Goal: Task Accomplishment & Management: Manage account settings

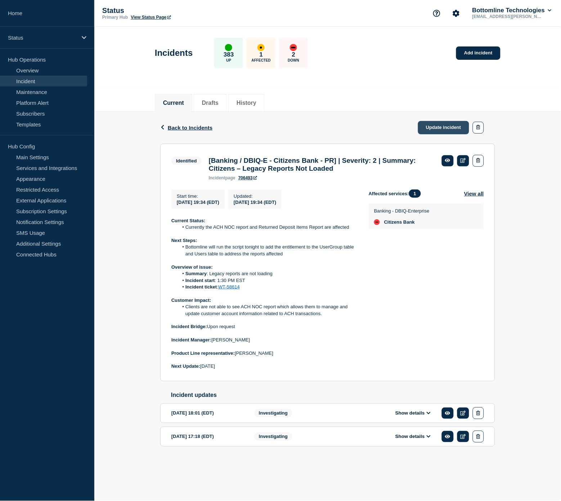
click at [441, 126] on link "Update incident" at bounding box center [443, 127] width 51 height 13
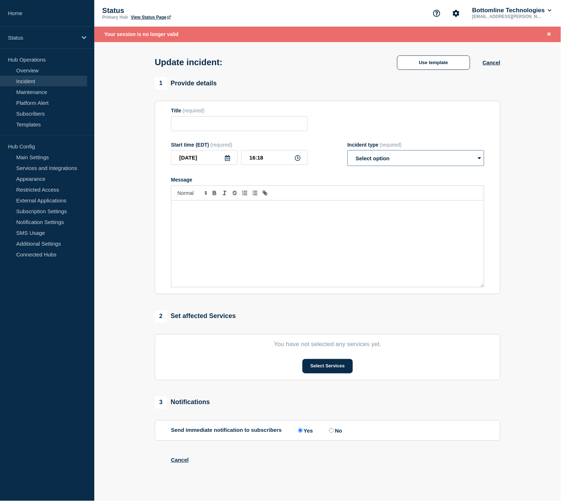
click at [402, 163] on select "Select option Investigating Identified Monitoring Resolved" at bounding box center [416, 158] width 137 height 16
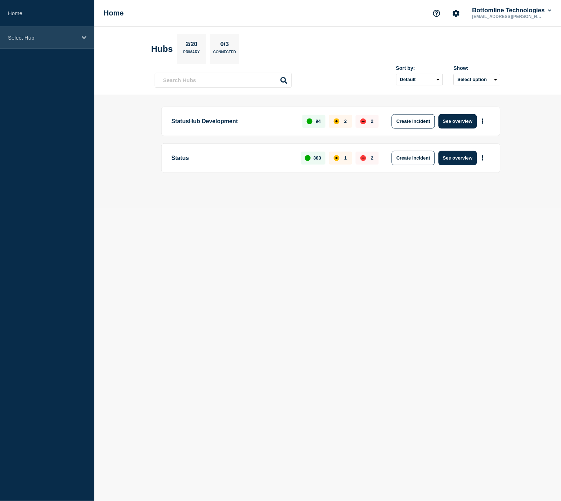
click at [54, 40] on p "Select Hub" at bounding box center [42, 38] width 69 height 6
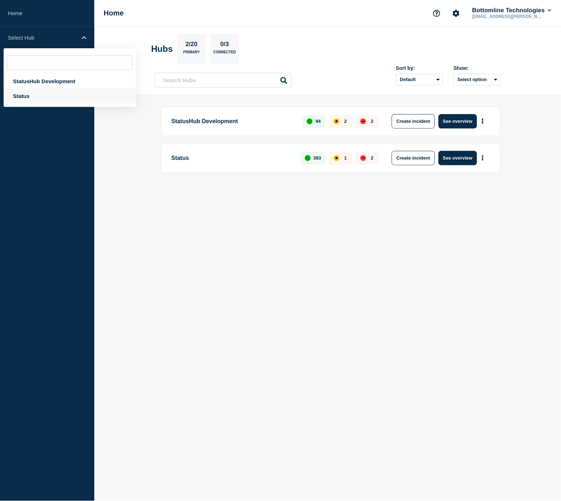
click at [50, 90] on div "Status" at bounding box center [70, 96] width 133 height 15
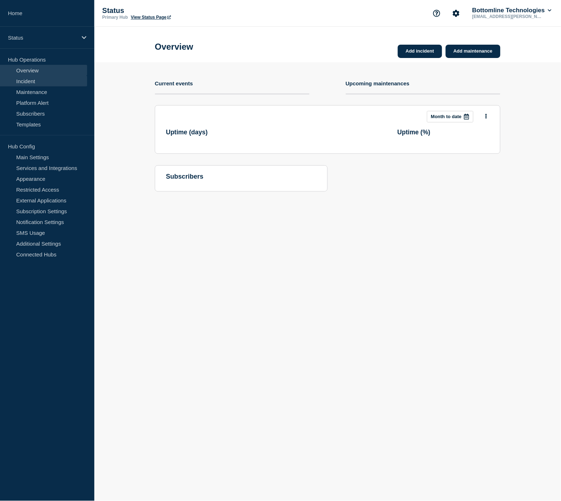
click at [27, 82] on link "Incident" at bounding box center [43, 81] width 87 height 11
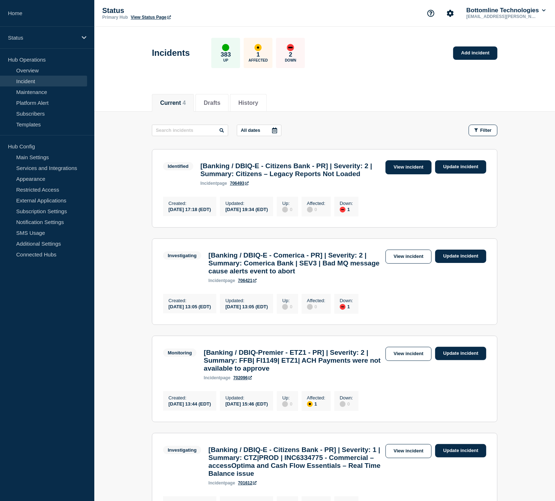
click at [415, 167] on link "View incident" at bounding box center [409, 167] width 46 height 14
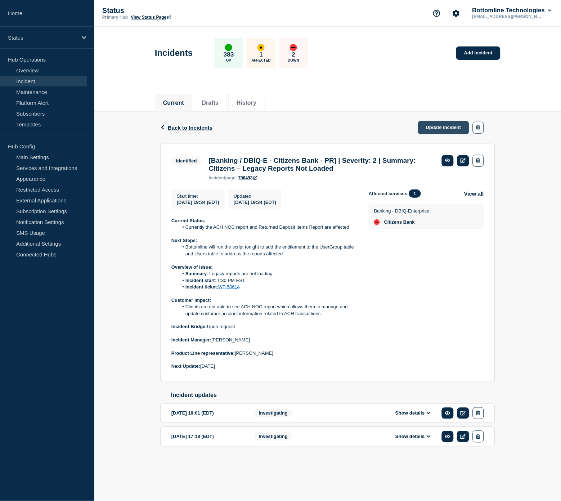
click at [454, 134] on link "Update incident" at bounding box center [443, 127] width 51 height 13
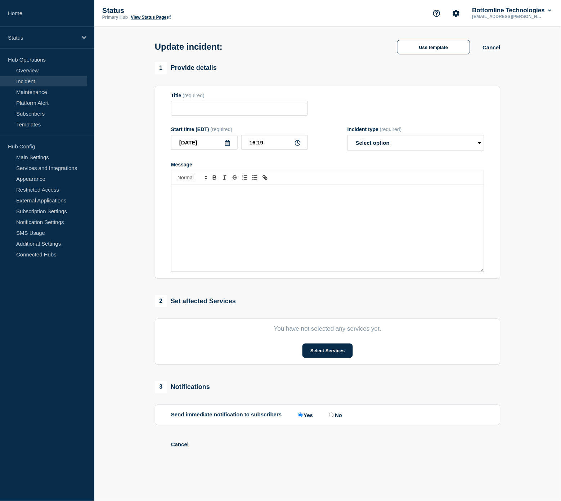
type input "[Banking / DBIQ-E - Citizens Bank - PR] | Severity: 2 | Summary: Citizens – Leg…"
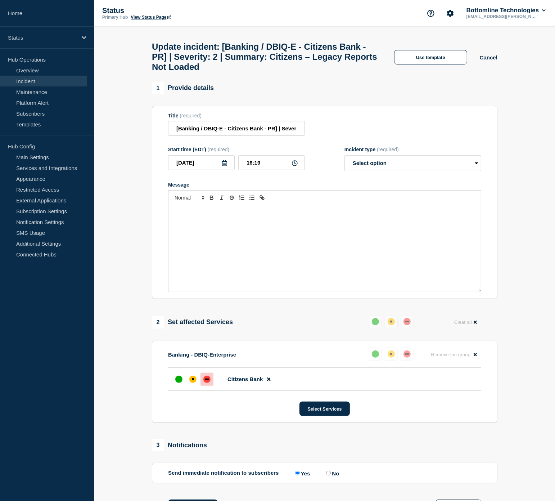
click at [282, 231] on div "Message" at bounding box center [325, 248] width 313 height 86
click at [390, 164] on select "Select option Investigating Identified Monitoring Resolved" at bounding box center [413, 163] width 137 height 16
select select "identified"
click at [345, 162] on select "Select option Investigating Identified Monitoring Resolved" at bounding box center [413, 163] width 137 height 16
click at [450, 63] on button "Use template" at bounding box center [430, 57] width 73 height 14
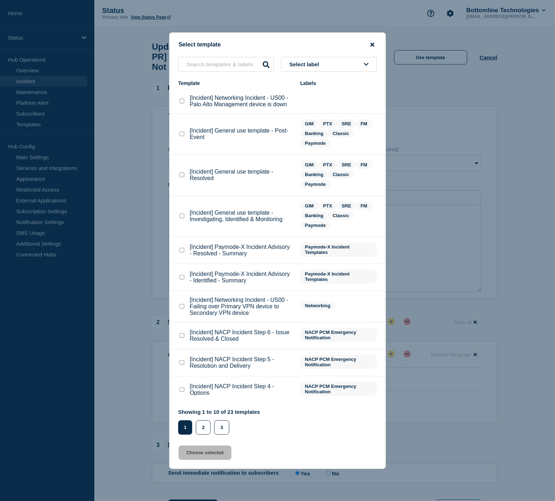
click at [374, 45] on icon "close button" at bounding box center [373, 45] width 4 height 4
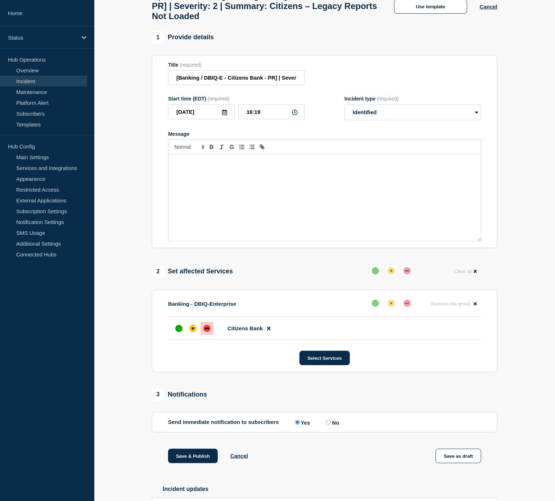
scroll to position [156, 0]
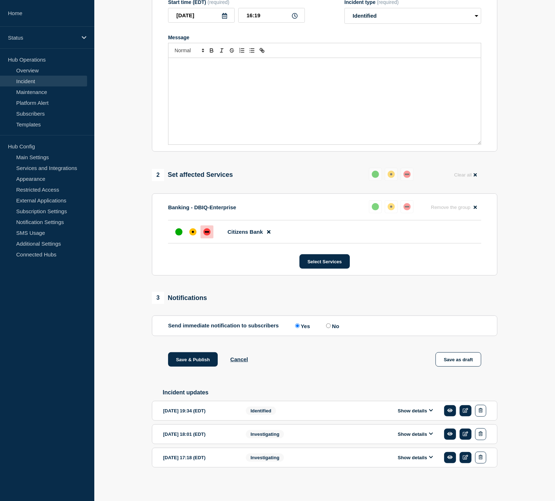
click at [421, 407] on div "Show details" at bounding box center [418, 411] width 138 height 12
click at [420, 408] on button "Show details" at bounding box center [416, 411] width 40 height 6
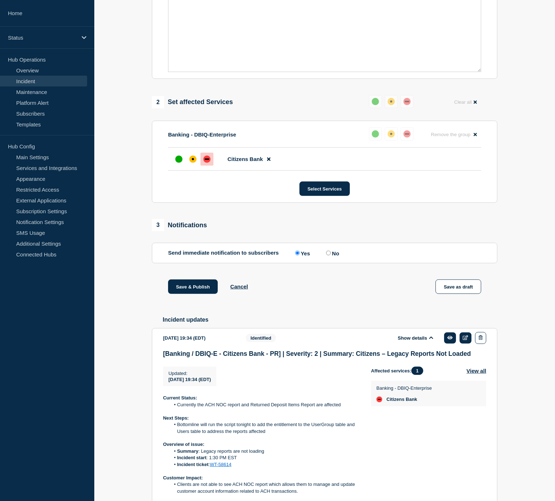
scroll to position [356, 0]
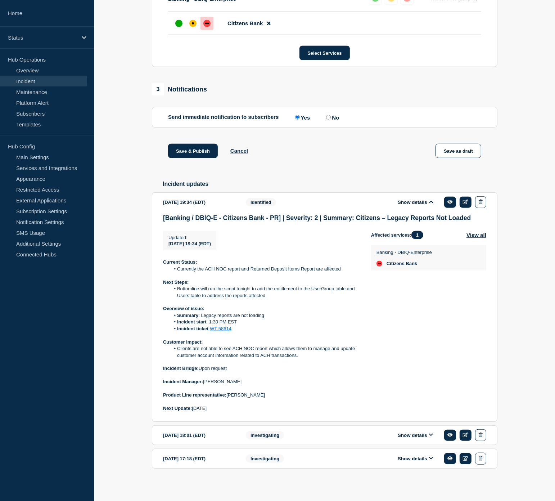
drag, startPoint x: 254, startPoint y: 416, endPoint x: 163, endPoint y: 273, distance: 169.9
click at [163, 273] on div "Current Status: Currently the ACH NOC report and Returned Deposit Items Report …" at bounding box center [261, 335] width 197 height 153
copy div "Current Status: Currently the ACH NOC report and Returned Deposit Items Report …"
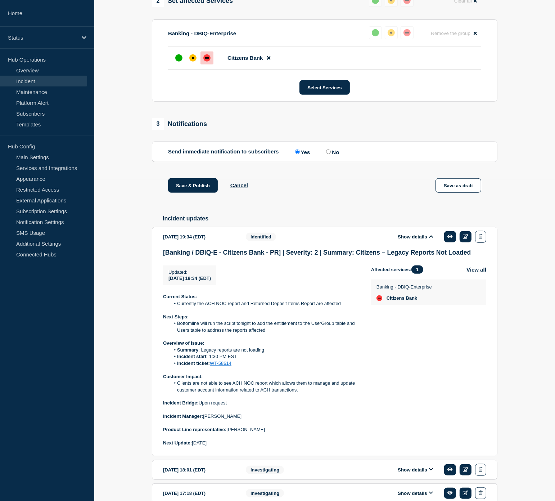
scroll to position [156, 0]
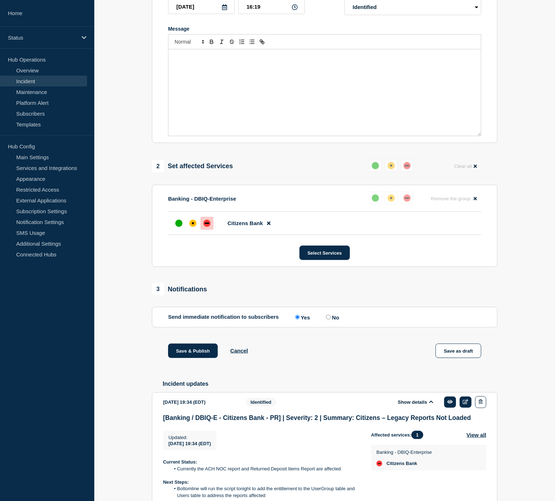
click at [246, 86] on div "Message" at bounding box center [325, 92] width 313 height 86
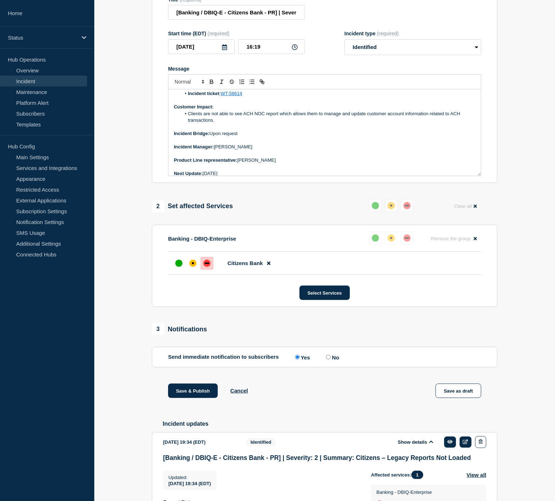
scroll to position [68, 0]
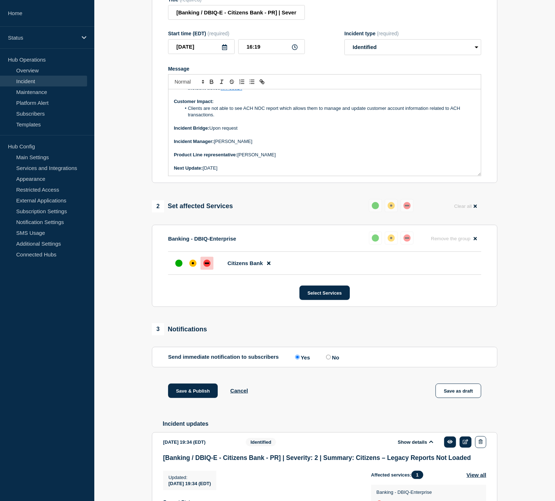
drag, startPoint x: 265, startPoint y: 178, endPoint x: 204, endPoint y: 179, distance: 61.2
click at [204, 176] on div "Current Status: Currently the ACH NOC report and Returned Deposit Items Report …" at bounding box center [325, 132] width 313 height 86
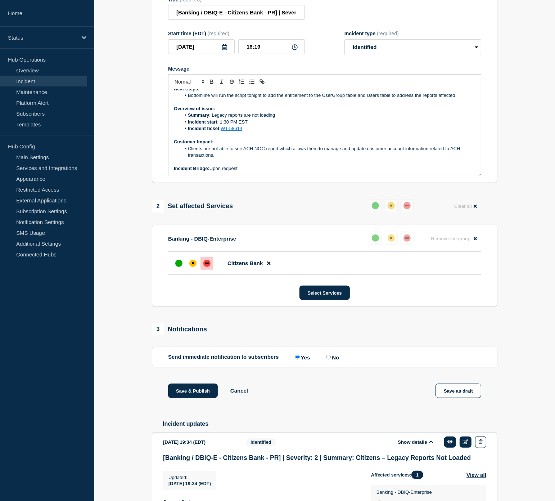
scroll to position [0, 0]
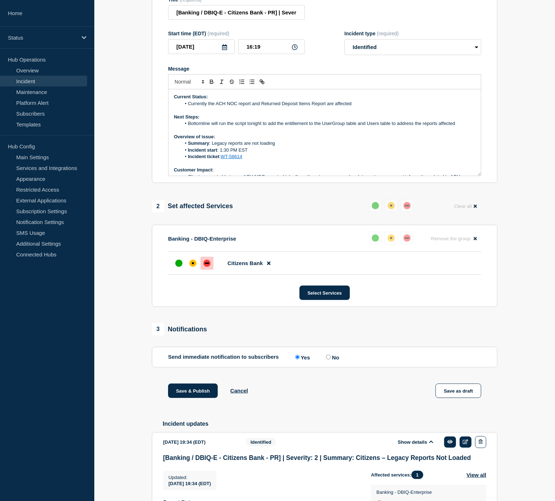
click at [357, 107] on li "Currently the ACH NOC report and Returned Deposit Items Report are affected" at bounding box center [328, 104] width 295 height 6
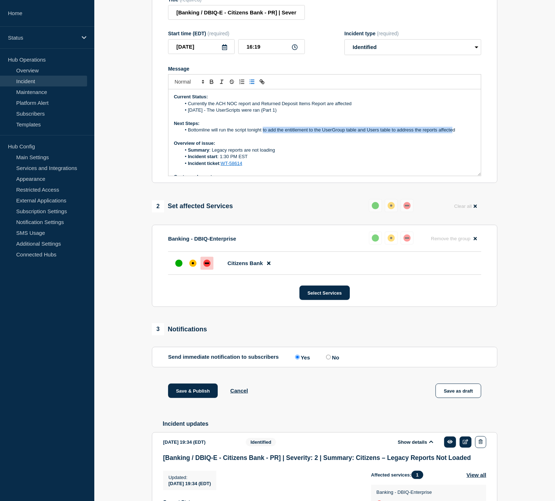
drag, startPoint x: 454, startPoint y: 136, endPoint x: 264, endPoint y: 138, distance: 190.2
click at [264, 133] on li "Bottomline will run the script tonight to add the entitlement to the UserGroup …" at bounding box center [328, 130] width 295 height 6
click at [232, 133] on li "Bottomline will run the script tonight td" at bounding box center [328, 130] width 295 height 6
click at [379, 133] on li "Bottomline will run the second part of the fix tonight. Which is the Users scri…" at bounding box center [328, 130] width 295 height 6
click at [294, 133] on li "Bottomline will run the second part of the fix tonight. Which is the Users scri…" at bounding box center [328, 130] width 295 height 6
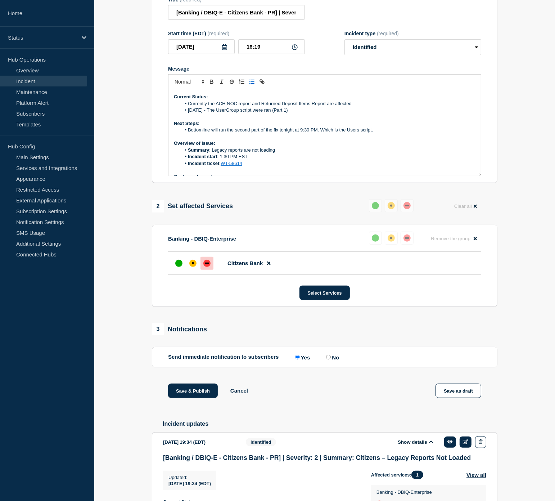
drag, startPoint x: 365, startPoint y: 140, endPoint x: 326, endPoint y: 136, distance: 39.1
click at [326, 133] on li "Bottomline will run the second part of the fix tonight at 9:30 PM. Which is the…" at bounding box center [328, 130] width 295 height 6
click at [251, 133] on li "Bottomline will run the second part of the fix tonight at 9:30 PM. W" at bounding box center [328, 130] width 295 height 6
click at [282, 133] on li "Bottomline will run the second script (Users) part of the fix tonight at 9:30 P…" at bounding box center [328, 130] width 295 height 6
drag, startPoint x: 280, startPoint y: 135, endPoint x: 307, endPoint y: 135, distance: 26.7
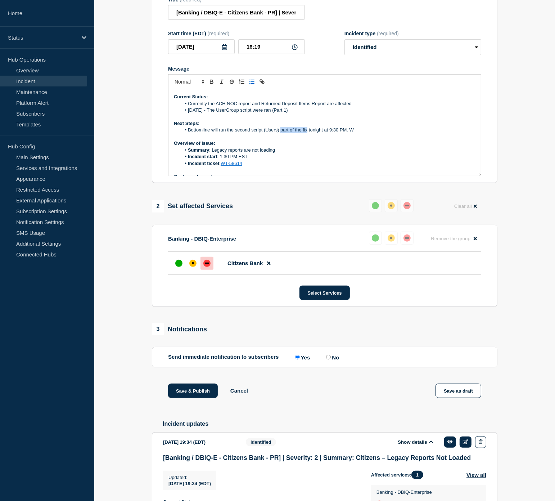
click at [307, 133] on li "Bottomline will run the second script (Users) part of the fix tonight at 9:30 P…" at bounding box center [328, 130] width 295 height 6
click at [334, 133] on li "Bottomline will run the second script (Users) tonight at 9:30 PM. W" at bounding box center [328, 130] width 295 height 6
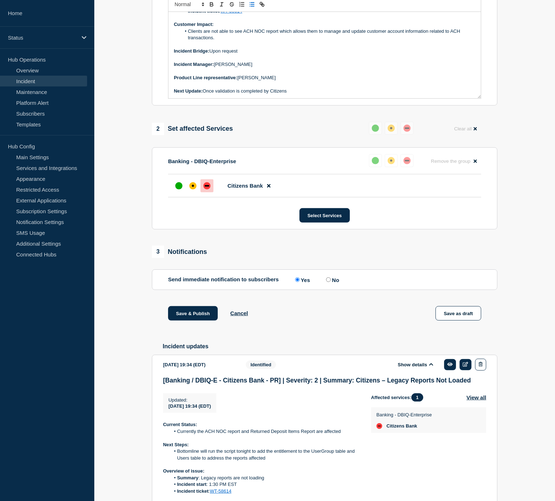
scroll to position [200, 0]
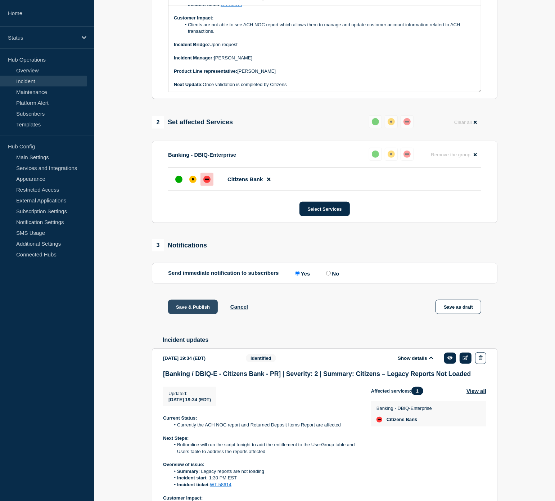
click at [192, 314] on button "Save & Publish" at bounding box center [193, 307] width 50 height 14
